Goal: Task Accomplishment & Management: Manage account settings

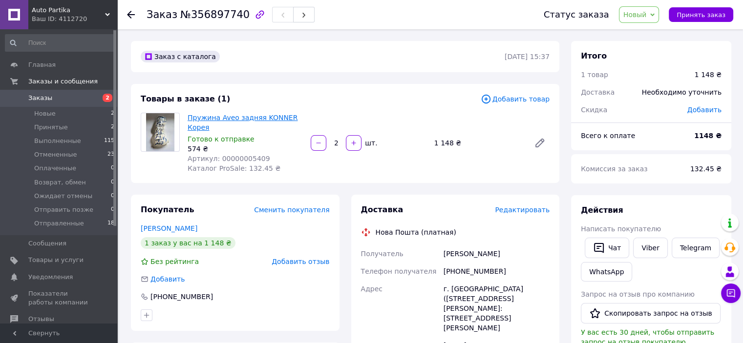
click at [197, 118] on link "Пружина Aveo задняя KONNER Корея" at bounding box center [243, 123] width 110 height 18
click at [701, 9] on button "Принять заказ" at bounding box center [701, 14] width 64 height 15
click at [72, 132] on li "Принятые 2" at bounding box center [60, 128] width 120 height 14
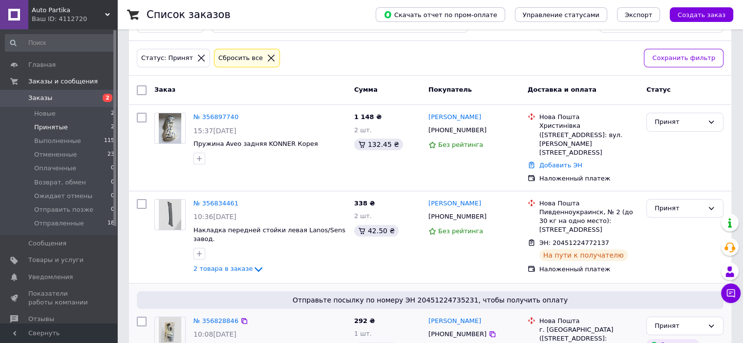
scroll to position [84, 0]
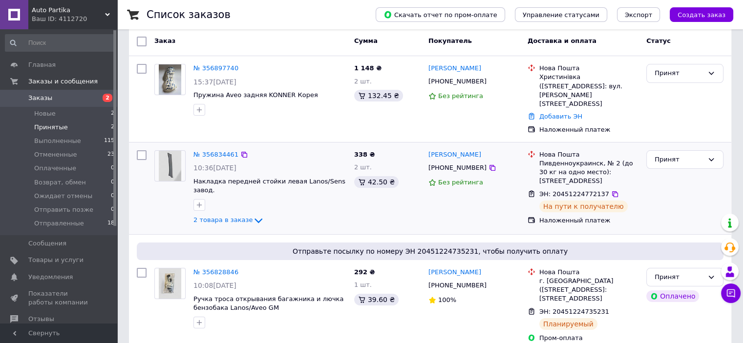
click at [144, 150] on input "checkbox" at bounding box center [142, 155] width 10 height 10
checkbox input "true"
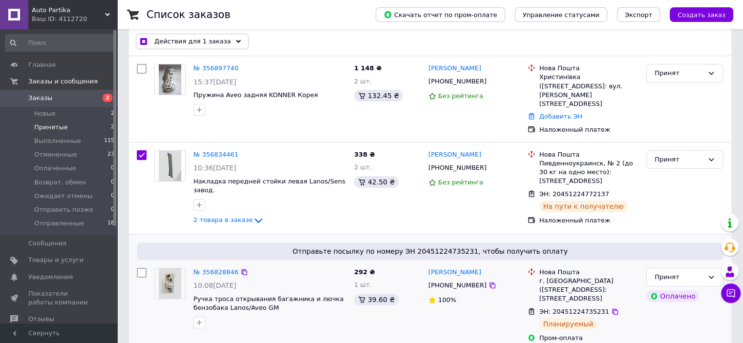
click at [140, 268] on input "checkbox" at bounding box center [142, 273] width 10 height 10
checkbox input "true"
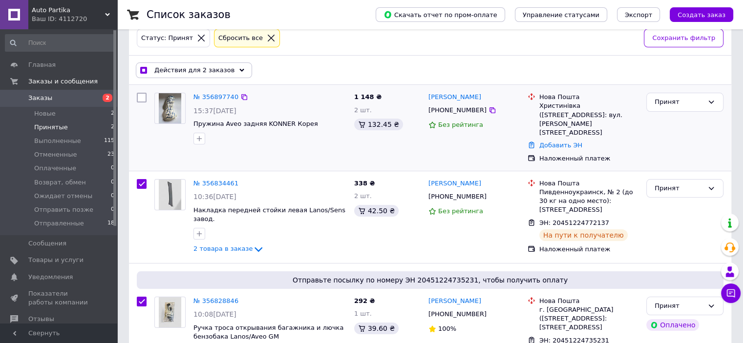
scroll to position [0, 0]
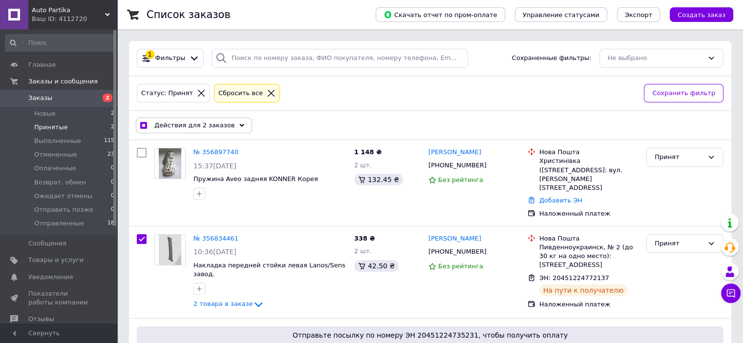
click at [195, 123] on span "Действия для 2 заказов" at bounding box center [194, 125] width 80 height 9
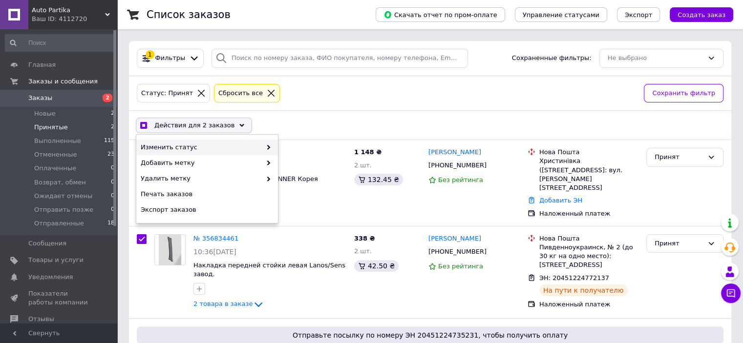
click at [224, 150] on span "Изменить статус" at bounding box center [201, 147] width 121 height 9
checkbox input "true"
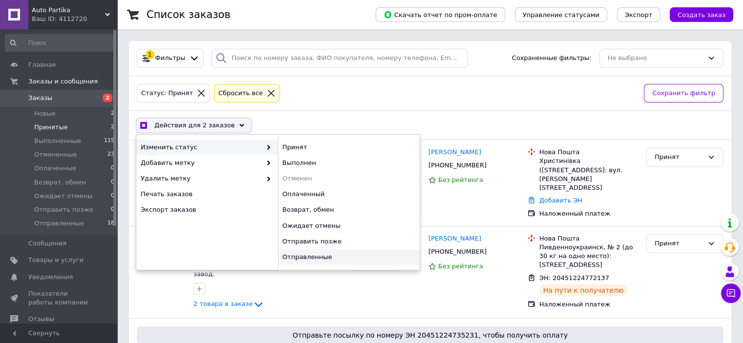
click at [373, 257] on div "Отправленные" at bounding box center [349, 258] width 142 height 16
checkbox input "false"
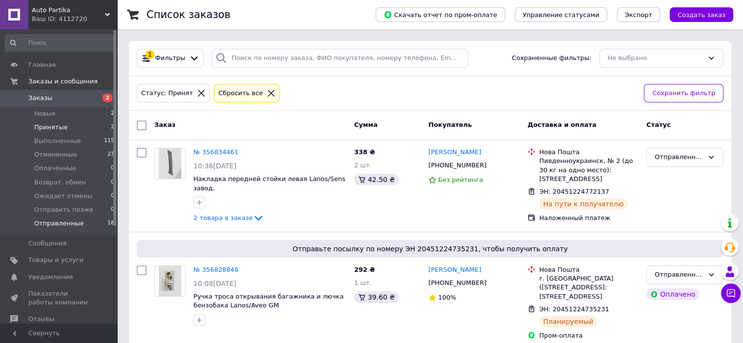
click at [95, 217] on li "Отправленные 18" at bounding box center [60, 226] width 120 height 19
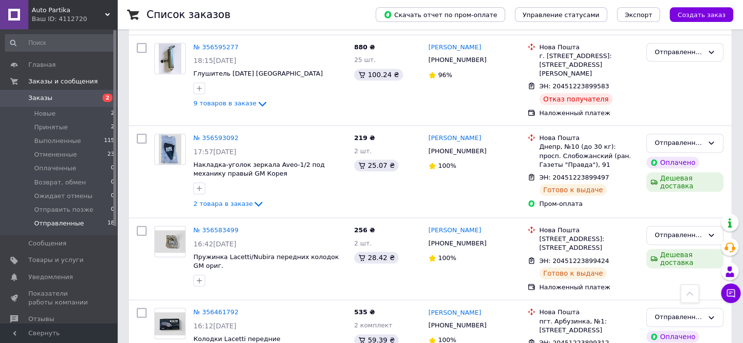
scroll to position [488, 0]
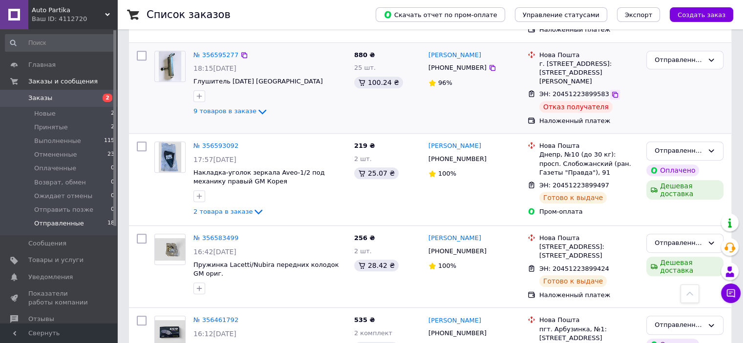
click at [612, 92] on icon at bounding box center [615, 95] width 6 height 6
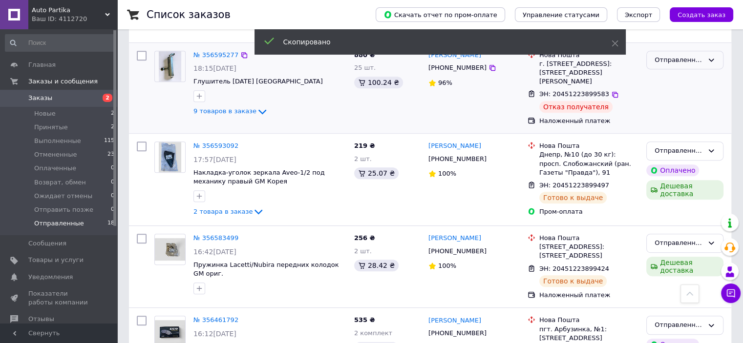
click at [686, 55] on div "Отправленные" at bounding box center [679, 60] width 49 height 10
click at [674, 107] on li "Отменен" at bounding box center [685, 116] width 76 height 18
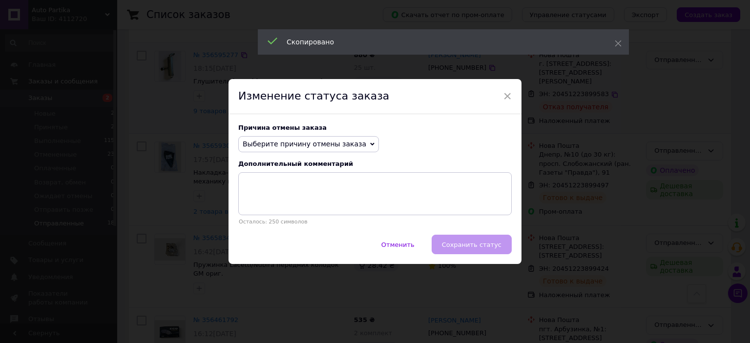
click at [322, 148] on span "Выберите причину отмены заказа" at bounding box center [305, 144] width 124 height 8
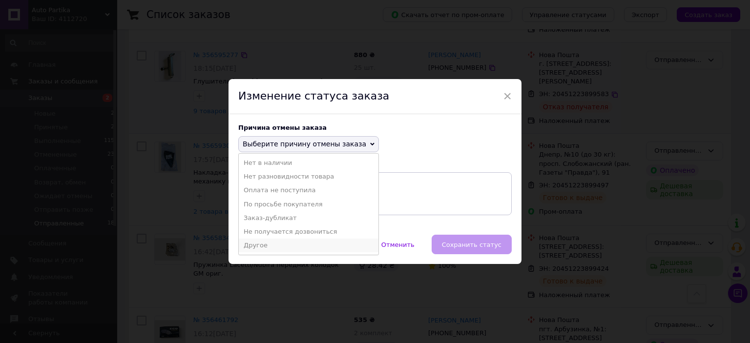
click at [298, 245] on li "Другое" at bounding box center [309, 246] width 140 height 14
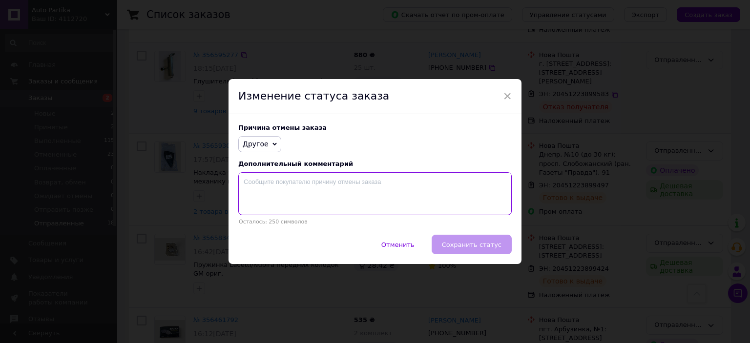
click at [299, 193] on textarea at bounding box center [375, 193] width 274 height 43
click at [303, 185] on textarea "Проблеми з доставкою" at bounding box center [375, 193] width 274 height 43
click at [320, 180] on textarea "Проблеми з доставкою" at bounding box center [375, 193] width 274 height 43
click at [302, 185] on textarea "Проблеми з доставкою Нова пошта" at bounding box center [375, 193] width 274 height 43
click at [312, 181] on textarea "Проблеми з доставкою Нова пошта" at bounding box center [375, 193] width 274 height 43
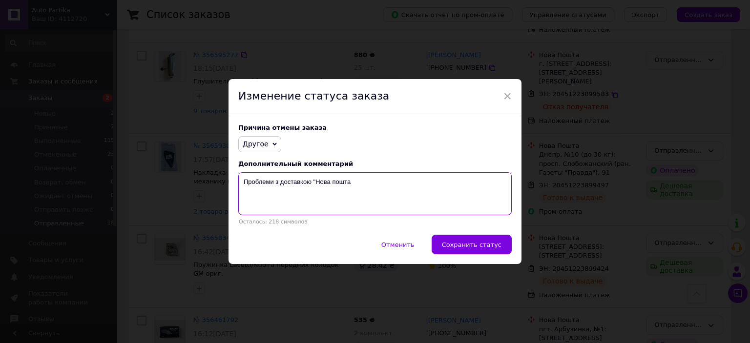
click at [370, 188] on textarea "Проблеми з доставкою "Нова пошта" at bounding box center [375, 193] width 274 height 43
type textarea "Проблеми з доставкою "Нова пошта""
click at [463, 246] on span "Сохранить статус" at bounding box center [472, 244] width 60 height 7
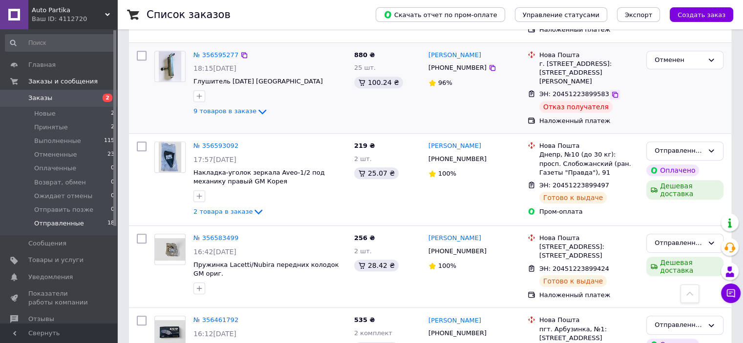
click at [611, 91] on icon at bounding box center [615, 95] width 8 height 8
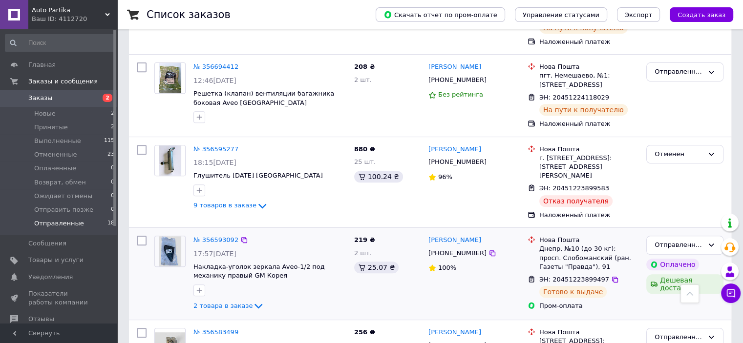
scroll to position [391, 0]
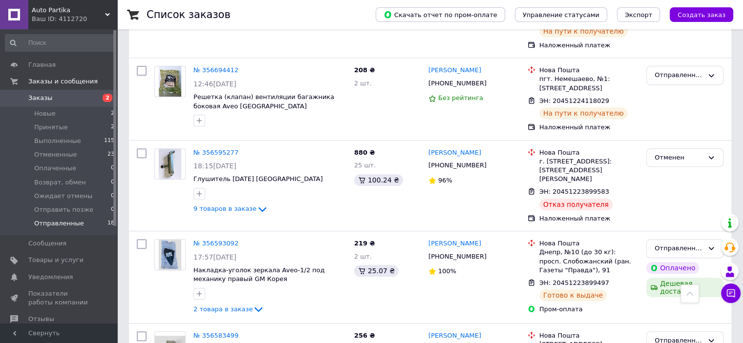
click at [83, 225] on li "Отправленные 18" at bounding box center [60, 226] width 120 height 19
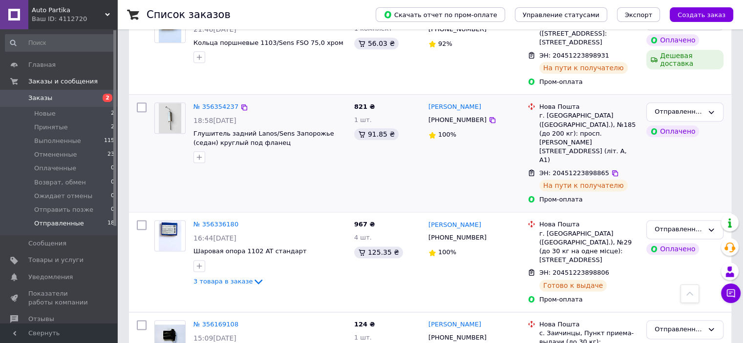
scroll to position [1266, 0]
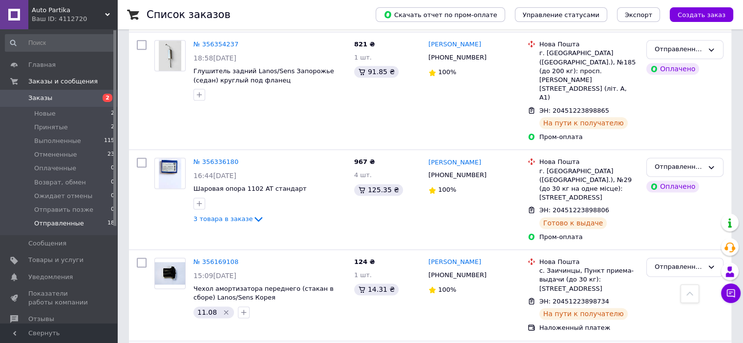
click at [611, 298] on icon at bounding box center [615, 302] width 8 height 8
click at [611, 207] on icon at bounding box center [615, 211] width 8 height 8
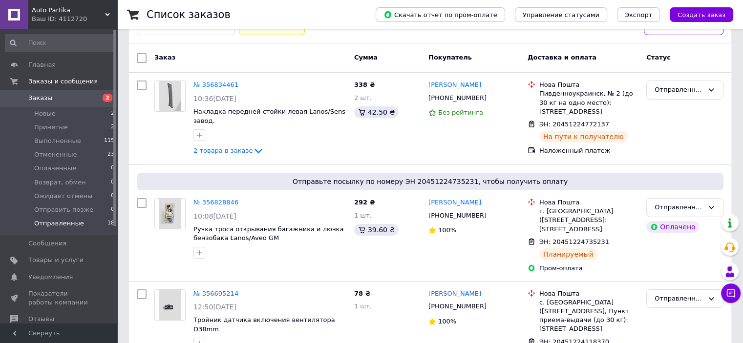
scroll to position [0, 0]
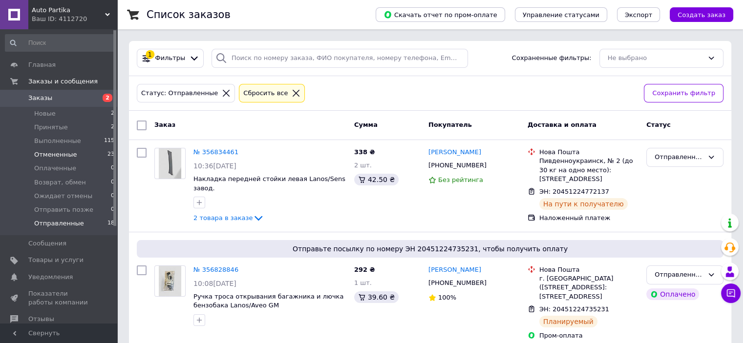
click at [78, 151] on li "Отмененные 23" at bounding box center [60, 155] width 120 height 14
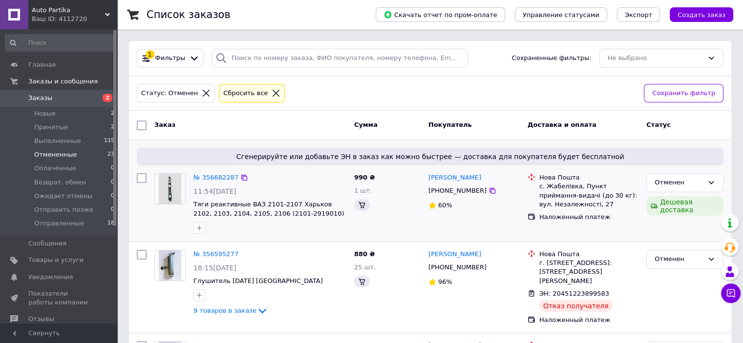
scroll to position [37, 0]
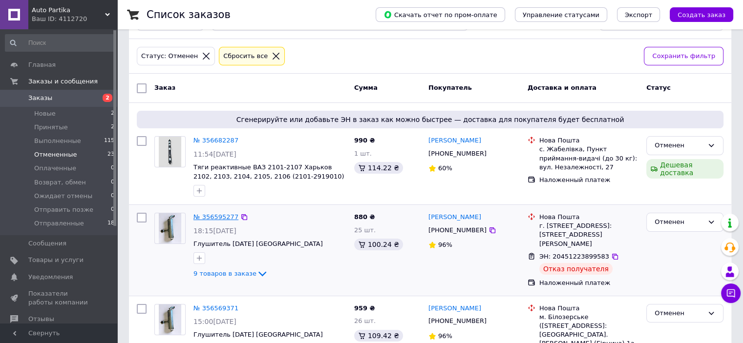
click at [213, 217] on link "№ 356595277" at bounding box center [215, 216] width 45 height 7
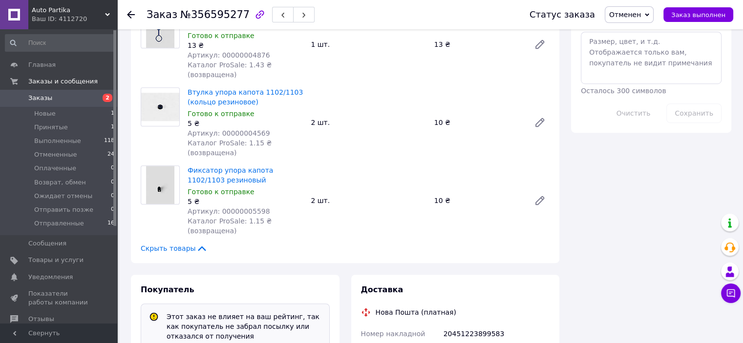
scroll to position [721, 0]
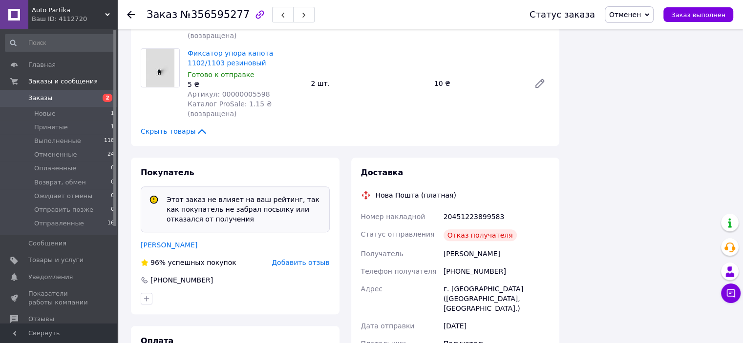
click at [468, 208] on div "20451223899583" at bounding box center [497, 217] width 110 height 18
copy div "20451223899583"
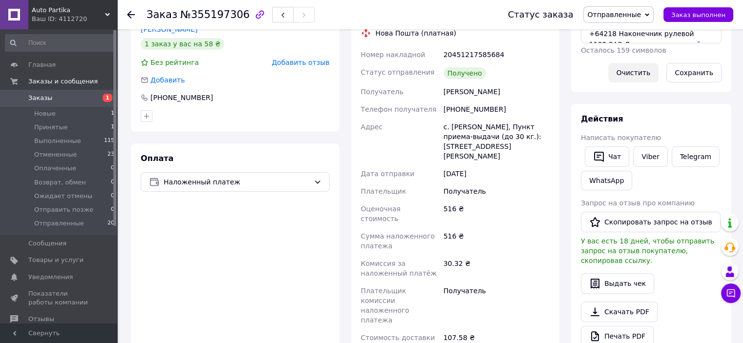
scroll to position [244, 0]
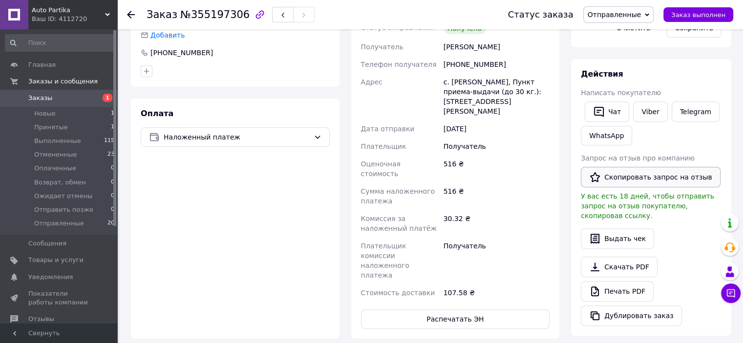
click at [632, 171] on button "Скопировать запрос на отзыв" at bounding box center [651, 177] width 140 height 21
click at [699, 13] on span "Заказ выполнен" at bounding box center [698, 14] width 54 height 7
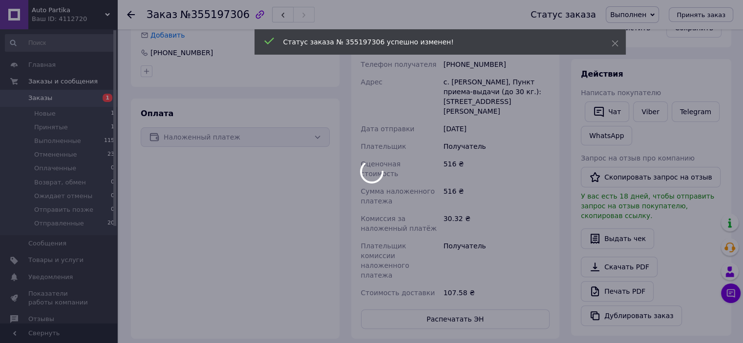
scroll to position [182, 0]
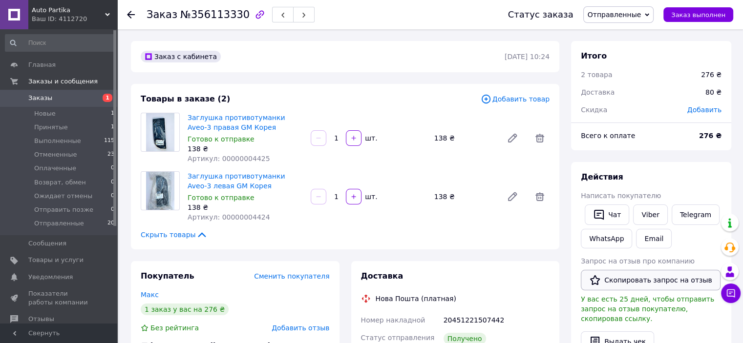
drag, startPoint x: 689, startPoint y: 279, endPoint x: 681, endPoint y: 280, distance: 8.4
click at [689, 279] on button "Скопировать запрос на отзыв" at bounding box center [651, 280] width 140 height 21
click at [694, 11] on span "Заказ выполнен" at bounding box center [698, 14] width 54 height 7
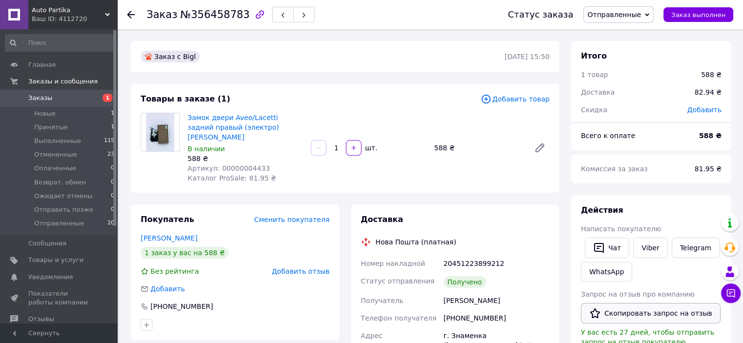
click at [669, 313] on button "Скопировать запрос на отзыв" at bounding box center [651, 313] width 140 height 21
click at [710, 14] on span "Заказ выполнен" at bounding box center [698, 14] width 54 height 7
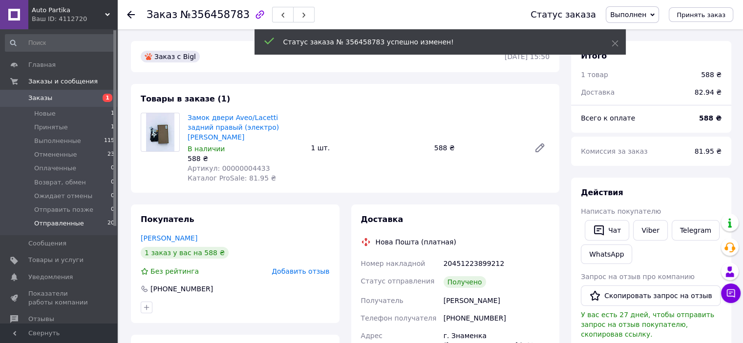
click at [98, 225] on li "Отправленные 20" at bounding box center [60, 226] width 120 height 19
